Goal: Information Seeking & Learning: Learn about a topic

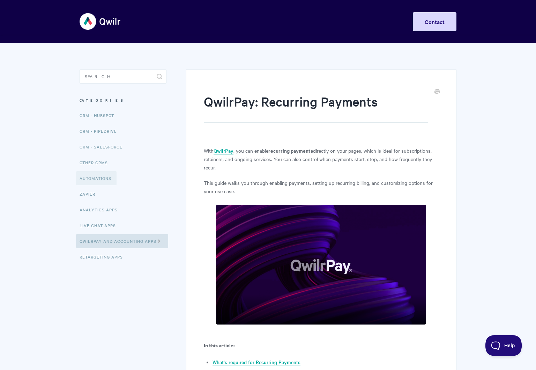
click at [87, 178] on link "Automations" at bounding box center [96, 178] width 41 height 14
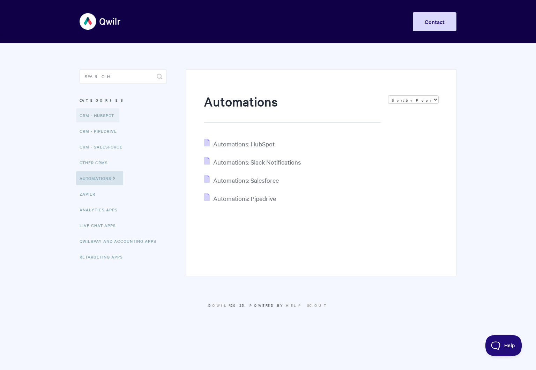
click at [95, 114] on link "CRM - HubSpot" at bounding box center [97, 115] width 43 height 14
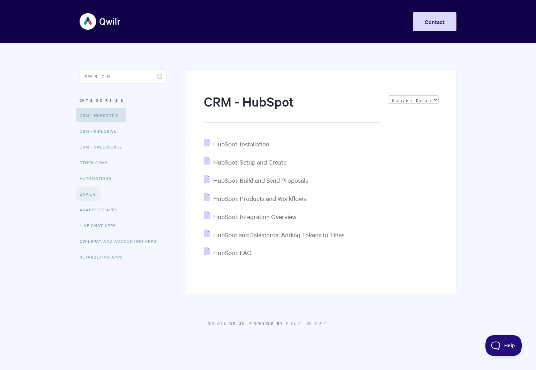
click at [91, 198] on link "Zapier" at bounding box center [88, 194] width 24 height 14
